Goal: Complete application form: Complete application form

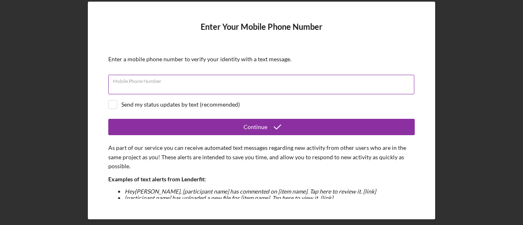
click at [255, 81] on div "Mobile Phone Number" at bounding box center [261, 85] width 307 height 20
type input "[PHONE_NUMBER]"
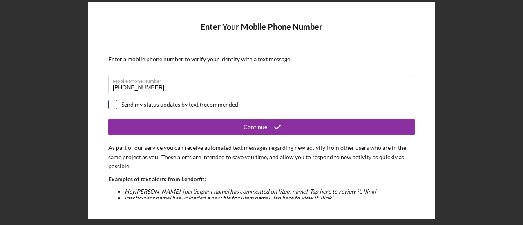
click at [114, 103] on input "checkbox" at bounding box center [113, 105] width 8 height 8
checkbox input "true"
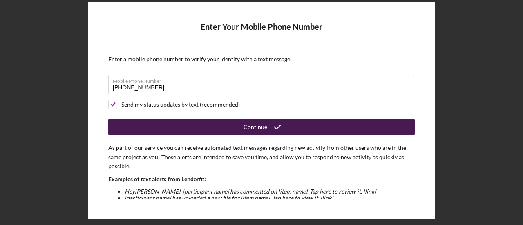
click at [287, 124] on button "Continue" at bounding box center [261, 127] width 307 height 16
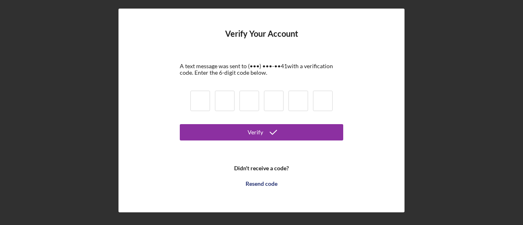
click at [201, 98] on input at bounding box center [200, 101] width 20 height 20
type input "6"
type input "8"
type input "0"
type input "5"
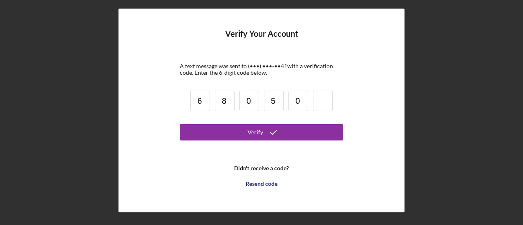
type input "0"
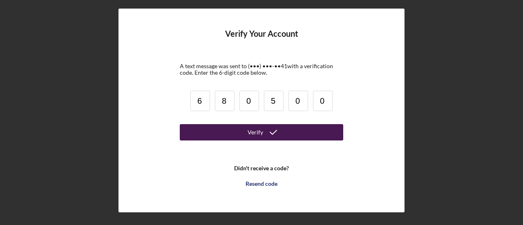
type input "0"
click at [304, 127] on button "Verify" at bounding box center [261, 132] width 163 height 16
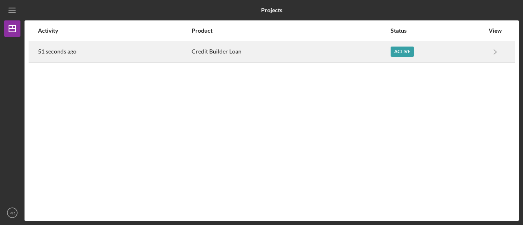
click at [395, 51] on div "Active" at bounding box center [402, 52] width 23 height 10
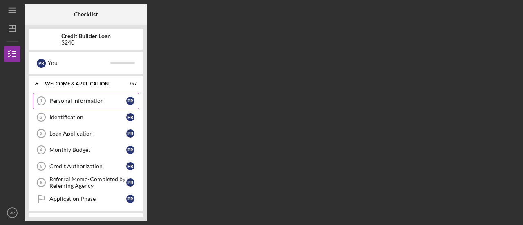
click at [56, 104] on div "Personal Information" at bounding box center [87, 101] width 77 height 7
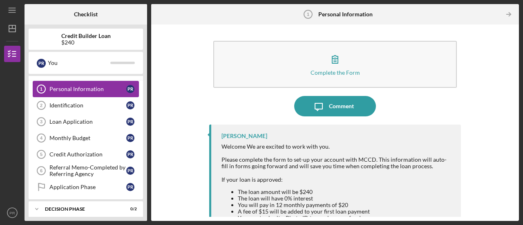
scroll to position [12, 0]
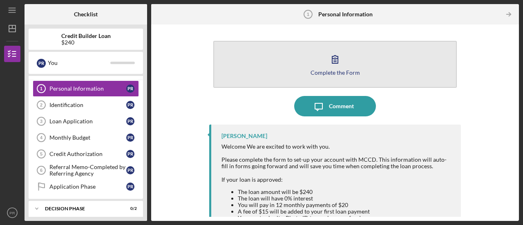
click at [373, 82] on button "Complete the Form Form" at bounding box center [335, 64] width 244 height 47
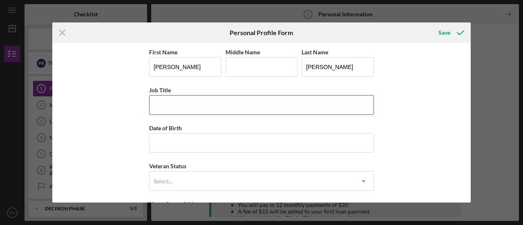
click at [175, 101] on input "Job Title" at bounding box center [261, 105] width 225 height 20
click at [347, 107] on input "Job Title" at bounding box center [261, 105] width 225 height 20
type input "Cutter"
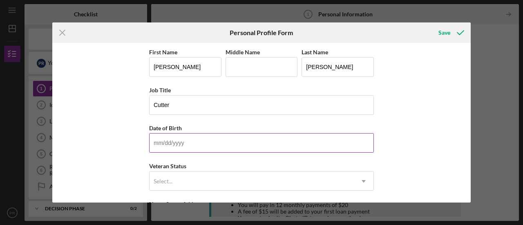
click at [336, 141] on input "Date of Birth" at bounding box center [261, 143] width 225 height 20
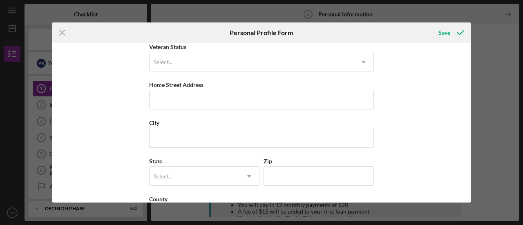
scroll to position [120, 0]
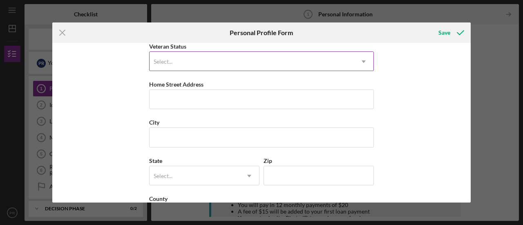
type input "[DATE]"
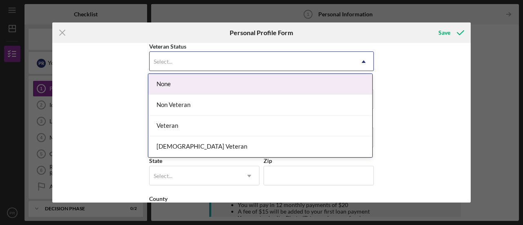
click at [356, 65] on icon "Icon/Dropdown Arrow" at bounding box center [364, 62] width 20 height 20
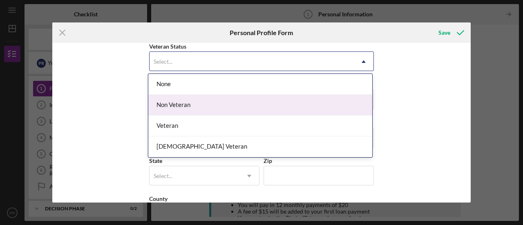
click at [327, 107] on div "Non Veteran" at bounding box center [260, 105] width 224 height 21
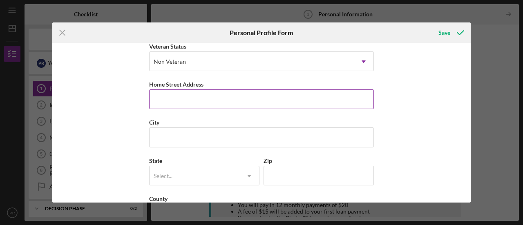
click at [323, 100] on input "Home Street Address" at bounding box center [261, 100] width 225 height 20
type input "[STREET_ADDRESS]"
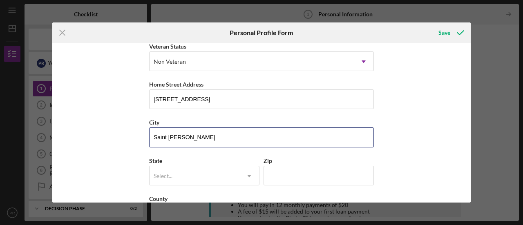
scroll to position [150, 0]
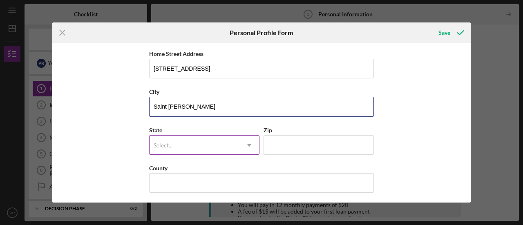
type input "Saint [PERSON_NAME]"
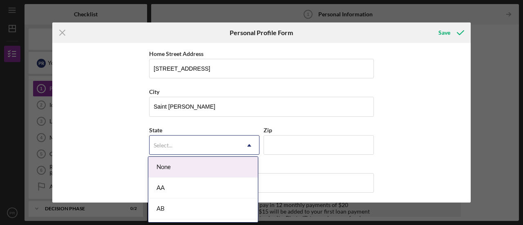
click at [246, 143] on icon "Icon/Dropdown Arrow" at bounding box center [249, 146] width 20 height 20
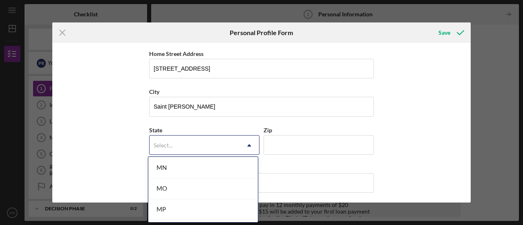
scroll to position [703, 0]
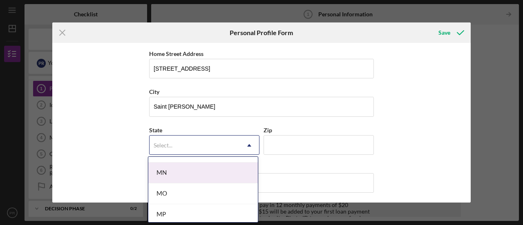
click at [219, 170] on div "MN" at bounding box center [203, 173] width 110 height 21
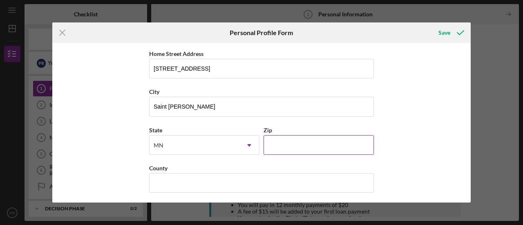
click at [287, 143] on input "Zip" at bounding box center [319, 145] width 110 height 20
type input "55130"
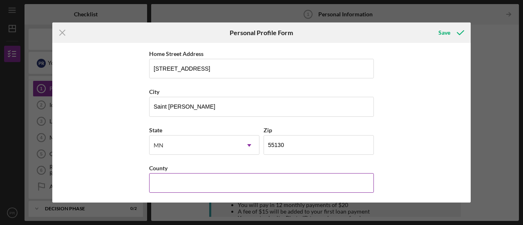
click at [343, 185] on input "County" at bounding box center [261, 183] width 225 height 20
type input "[PERSON_NAME]"
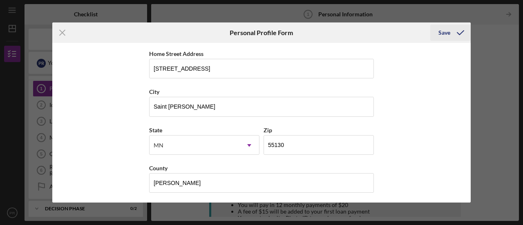
click at [446, 33] on div "Save" at bounding box center [445, 33] width 12 height 16
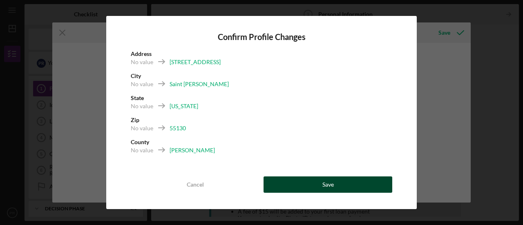
click at [354, 184] on button "Save" at bounding box center [328, 185] width 129 height 16
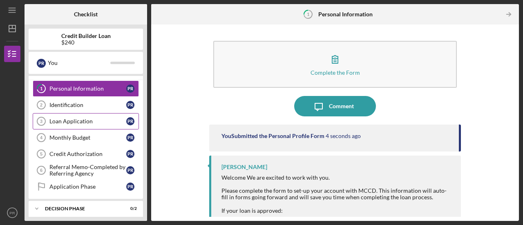
click at [105, 118] on div "Loan Application" at bounding box center [87, 121] width 77 height 7
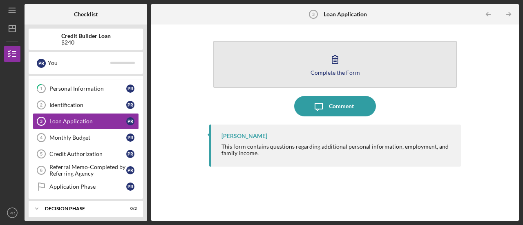
click at [384, 69] on button "Complete the Form Form" at bounding box center [335, 64] width 244 height 47
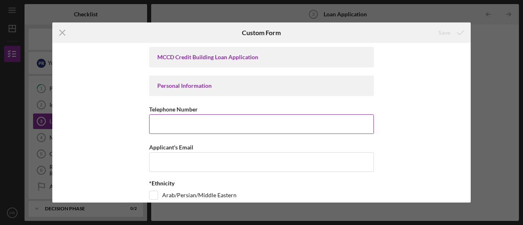
click at [351, 126] on input "Telephone Number" at bounding box center [261, 124] width 225 height 20
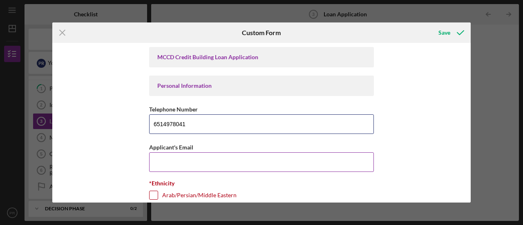
type input "6514978041"
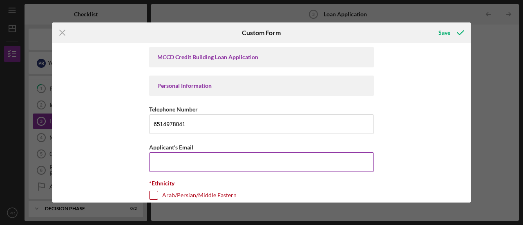
click at [337, 160] on input "Applicant's Email" at bounding box center [261, 162] width 225 height 20
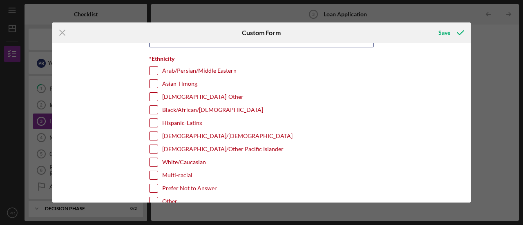
scroll to position [126, 0]
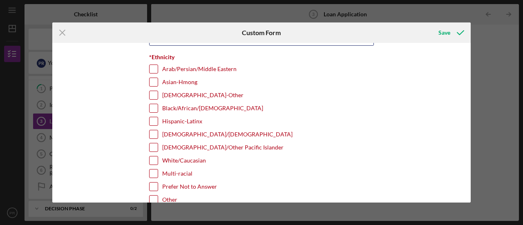
type input "[EMAIL_ADDRESS][DOMAIN_NAME]"
click at [152, 109] on input "Black/African/[DEMOGRAPHIC_DATA]" at bounding box center [154, 108] width 8 height 8
checkbox input "true"
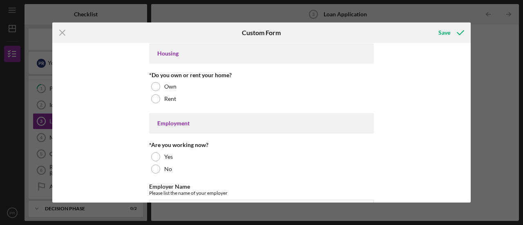
scroll to position [300, 0]
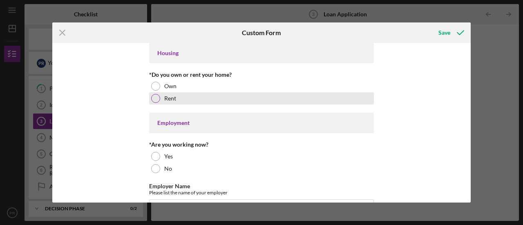
click at [153, 96] on div at bounding box center [155, 98] width 9 height 9
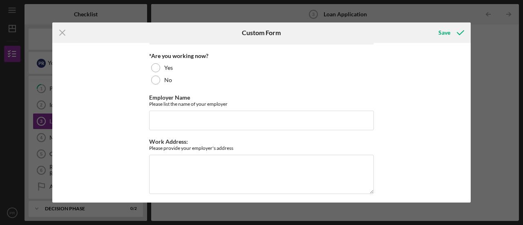
scroll to position [389, 0]
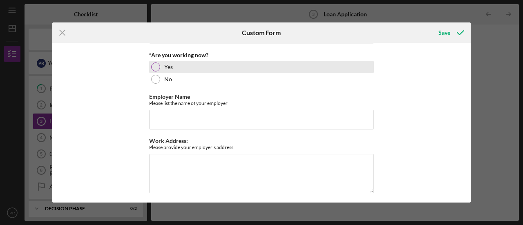
click at [151, 63] on div at bounding box center [155, 67] width 9 height 9
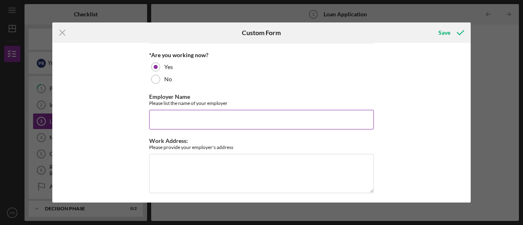
click at [253, 119] on input "Employer Name" at bounding box center [261, 120] width 225 height 20
type input "2nd Chance Recycling"
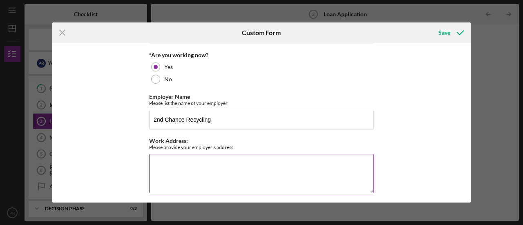
click at [331, 161] on textarea "Work Address:" at bounding box center [261, 173] width 225 height 39
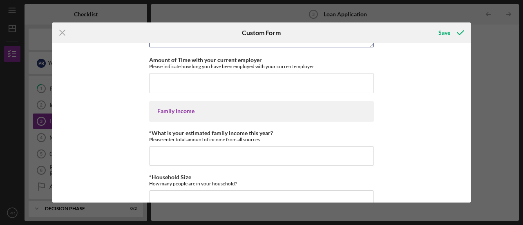
scroll to position [537, 0]
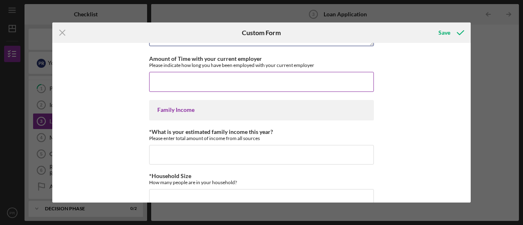
type textarea "[STREET_ADDRESS]"
click at [353, 74] on input "Amount of Time with your current employer" at bounding box center [261, 82] width 225 height 20
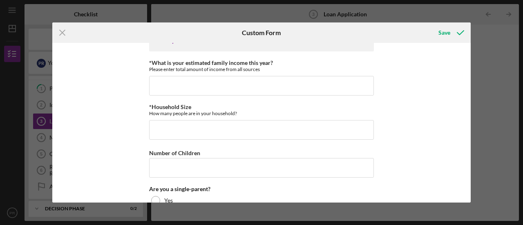
scroll to position [606, 0]
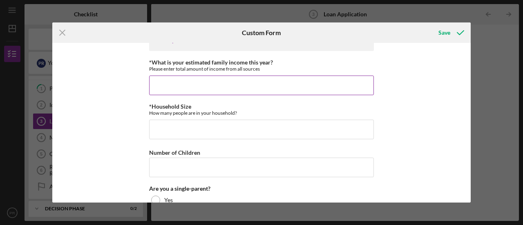
type input "5 Months"
click at [301, 78] on input "*What is your estimated family income this year?" at bounding box center [261, 86] width 225 height 20
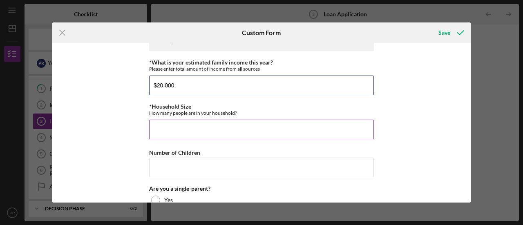
type input "$20,000"
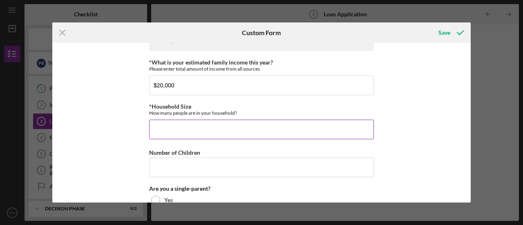
click at [354, 125] on input "*Household Size" at bounding box center [261, 130] width 225 height 20
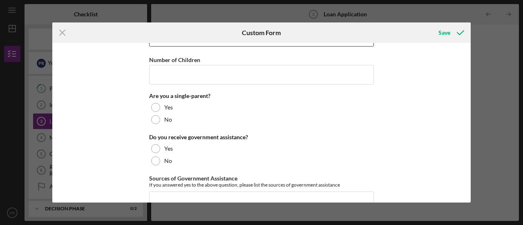
scroll to position [699, 0]
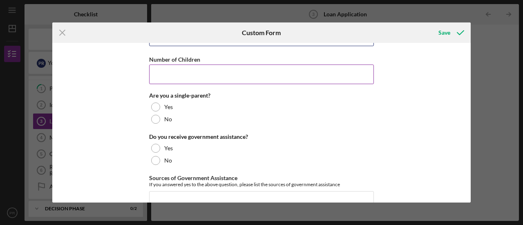
type input "1"
click at [327, 71] on input "Number of Children" at bounding box center [261, 75] width 225 height 20
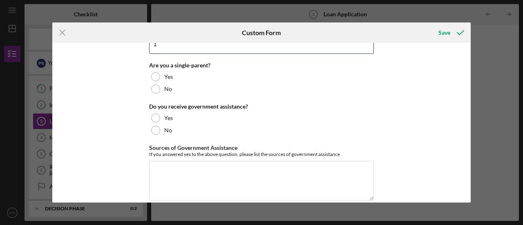
scroll to position [730, 0]
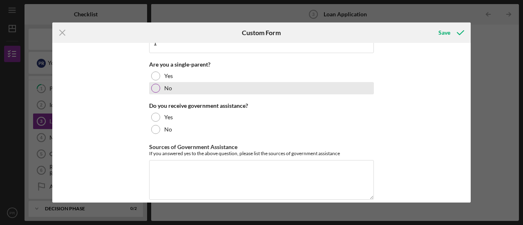
click at [157, 84] on div at bounding box center [155, 88] width 9 height 9
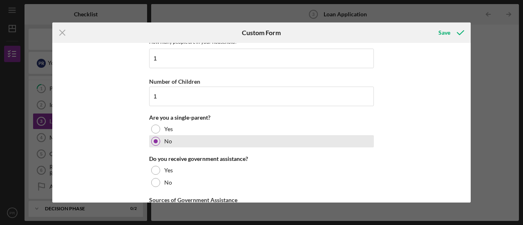
scroll to position [677, 0]
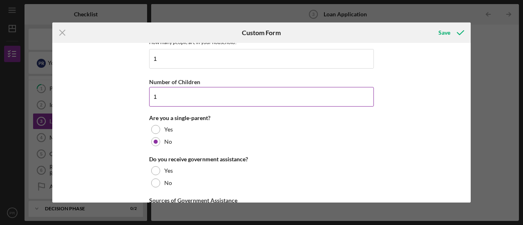
click at [272, 99] on input "1" at bounding box center [261, 97] width 225 height 20
type input "1"
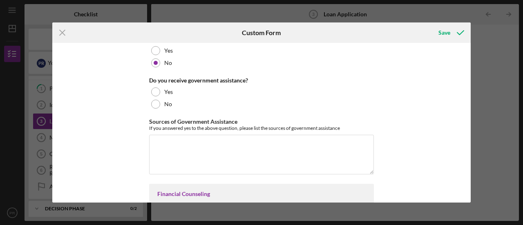
scroll to position [757, 0]
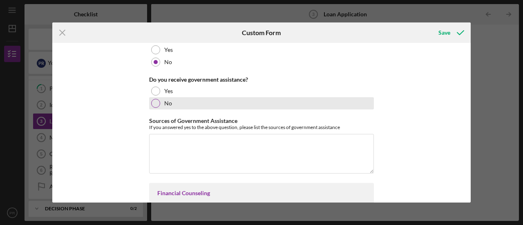
type input "0"
click at [154, 100] on div at bounding box center [155, 103] width 9 height 9
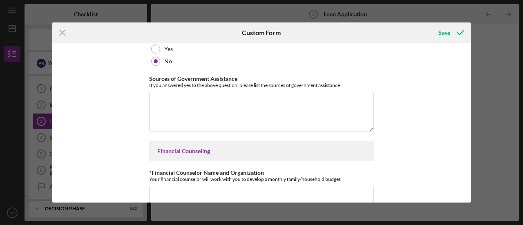
scroll to position [828, 0]
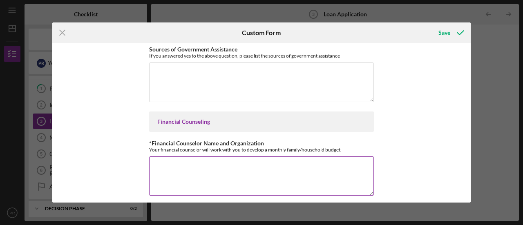
click at [331, 160] on textarea "*Financial Counselor Name and Organization" at bounding box center [261, 176] width 225 height 39
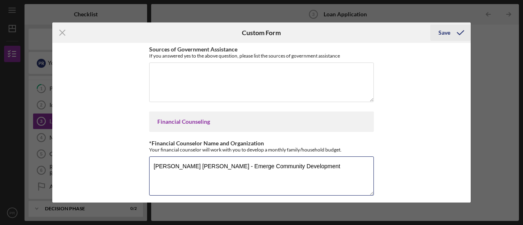
type textarea "[PERSON_NAME] [PERSON_NAME] - Emerge Community Development"
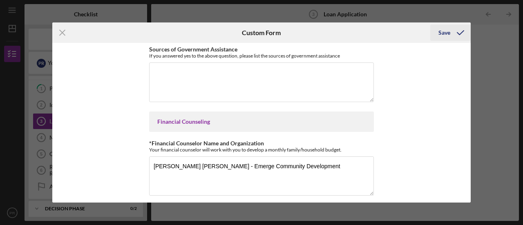
click at [445, 32] on div "Save" at bounding box center [445, 33] width 12 height 16
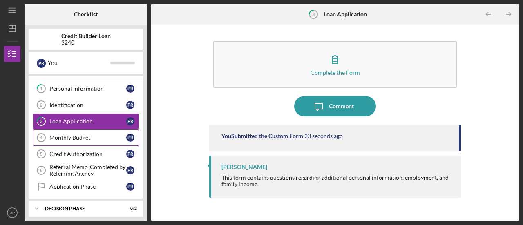
click at [103, 134] on div "Monthly Budget" at bounding box center [87, 137] width 77 height 7
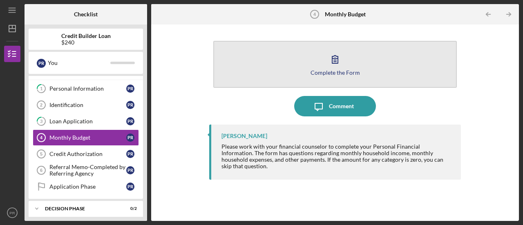
click at [398, 63] on button "Complete the Form Form" at bounding box center [335, 64] width 244 height 47
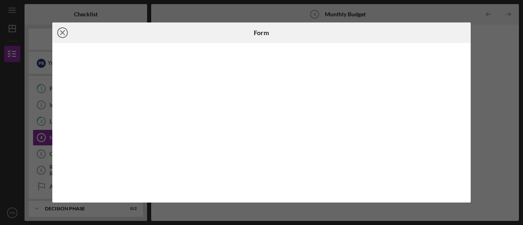
click at [63, 31] on line at bounding box center [62, 33] width 4 height 4
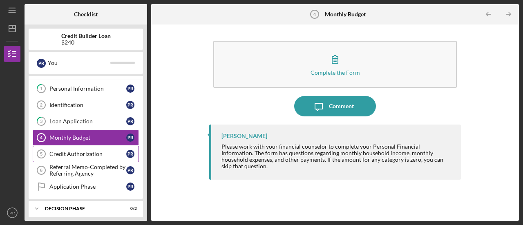
click at [58, 152] on div "Credit Authorization" at bounding box center [87, 154] width 77 height 7
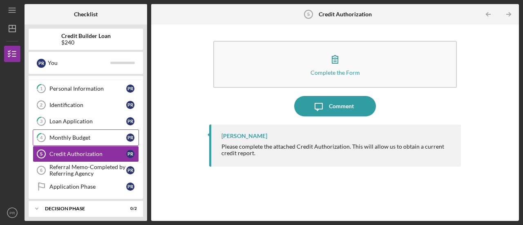
click at [54, 137] on div "Monthly Budget" at bounding box center [87, 137] width 77 height 7
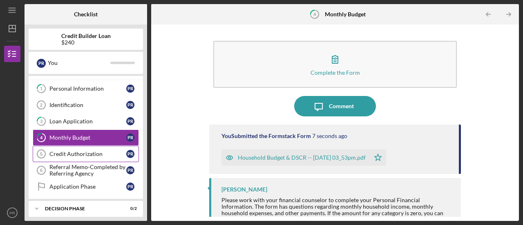
click at [56, 158] on link "Credit Authorization 5 Credit Authorization P R" at bounding box center [86, 154] width 106 height 16
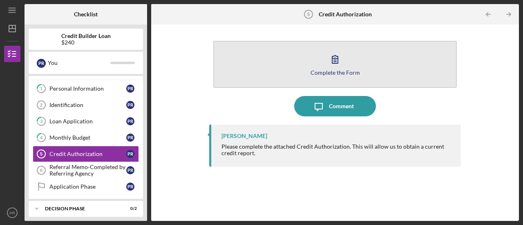
click at [306, 70] on button "Complete the Form Form" at bounding box center [335, 64] width 244 height 47
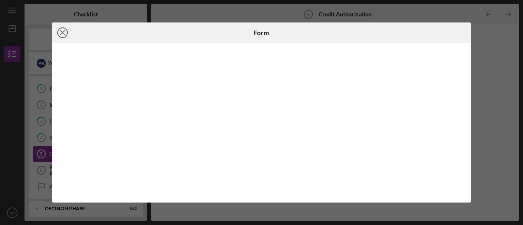
click at [62, 33] on line at bounding box center [62, 33] width 4 height 4
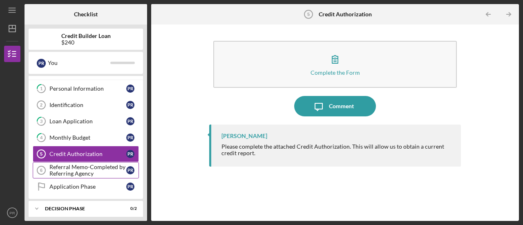
click at [78, 169] on div "Referral Memo-Completed by Referring Agency" at bounding box center [87, 170] width 77 height 13
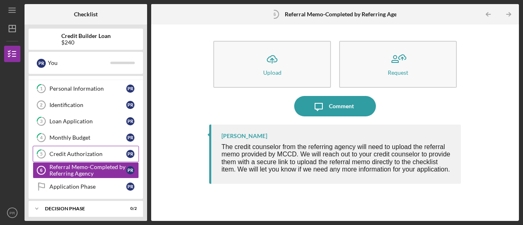
click at [54, 151] on div "Credit Authorization" at bounding box center [87, 154] width 77 height 7
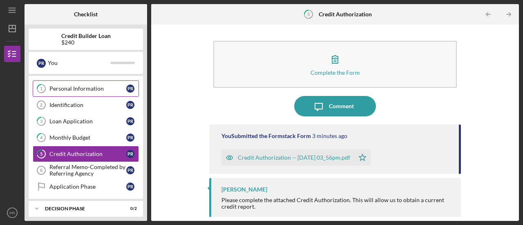
click at [54, 86] on div "Personal Information" at bounding box center [87, 88] width 77 height 7
